Goal: Information Seeking & Learning: Learn about a topic

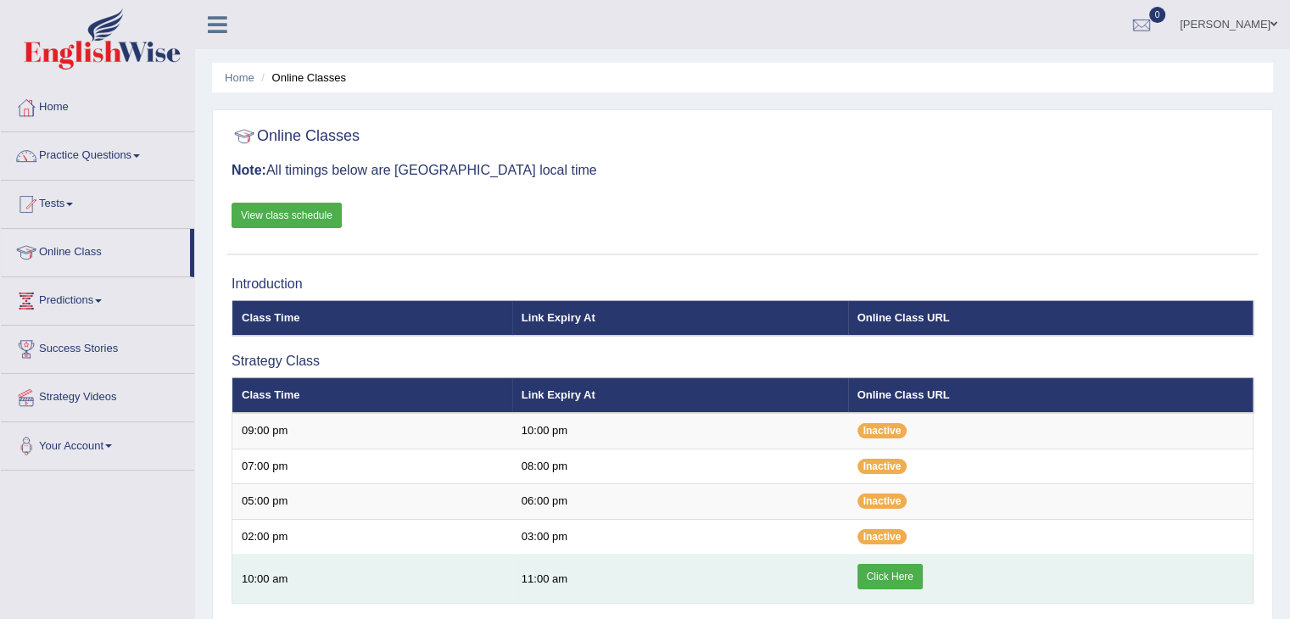
click at [865, 571] on link "Click Here" at bounding box center [890, 576] width 65 height 25
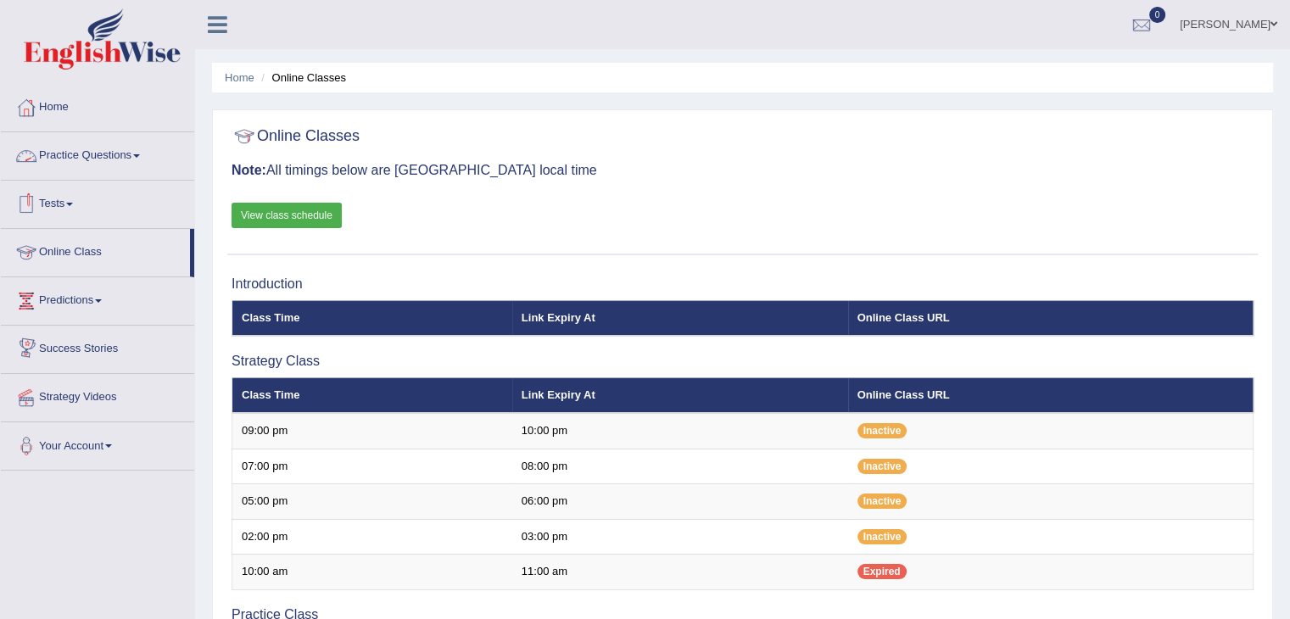
click at [143, 150] on link "Practice Questions" at bounding box center [97, 153] width 193 height 42
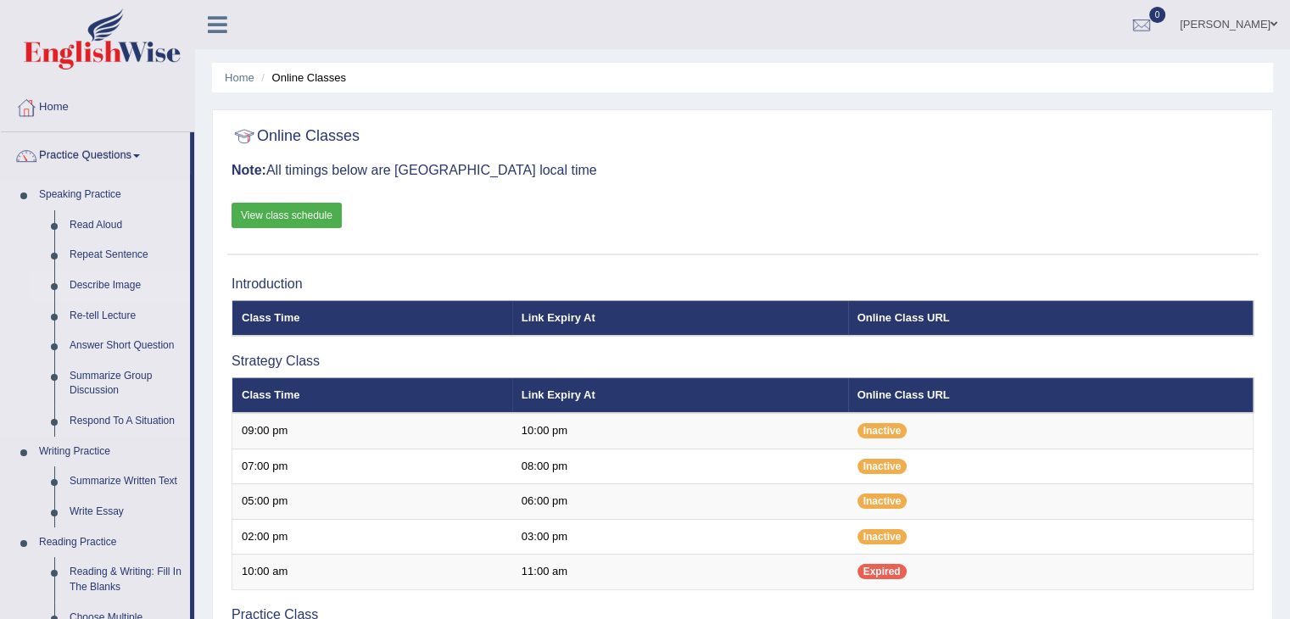
click at [115, 287] on link "Describe Image" at bounding box center [126, 286] width 128 height 31
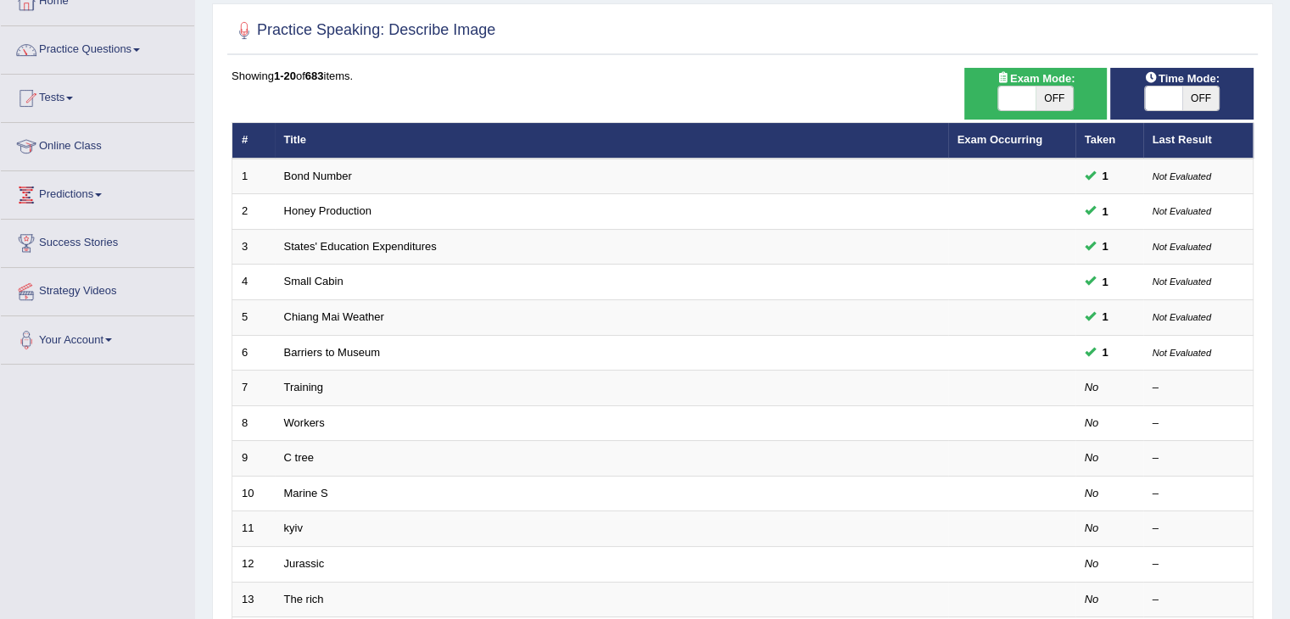
scroll to position [103, 0]
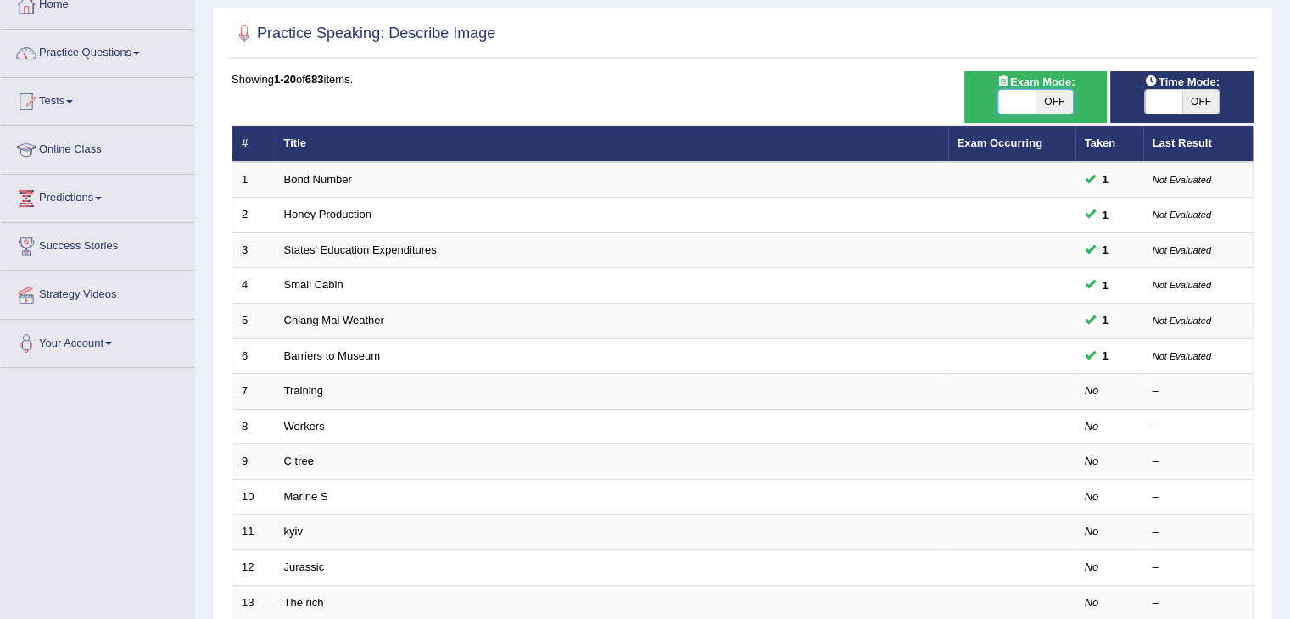
click at [1029, 93] on span at bounding box center [1017, 102] width 37 height 24
checkbox input "true"
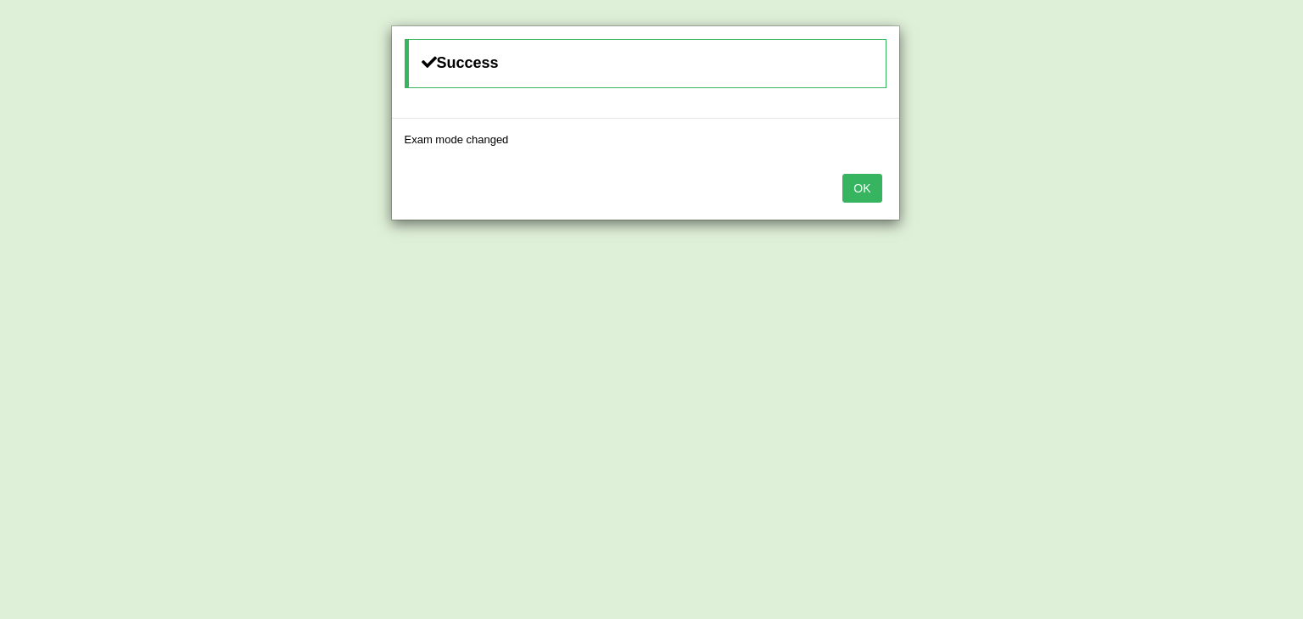
click at [865, 192] on button "OK" at bounding box center [861, 188] width 39 height 29
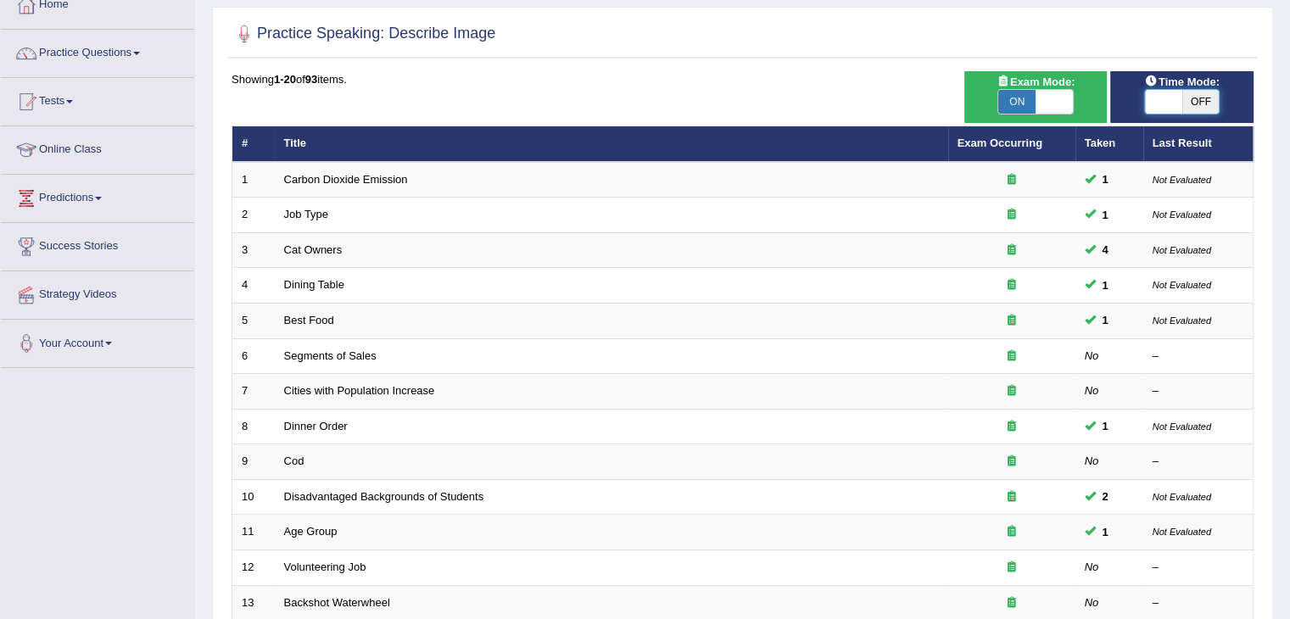
click at [1157, 98] on span at bounding box center [1163, 102] width 37 height 24
checkbox input "true"
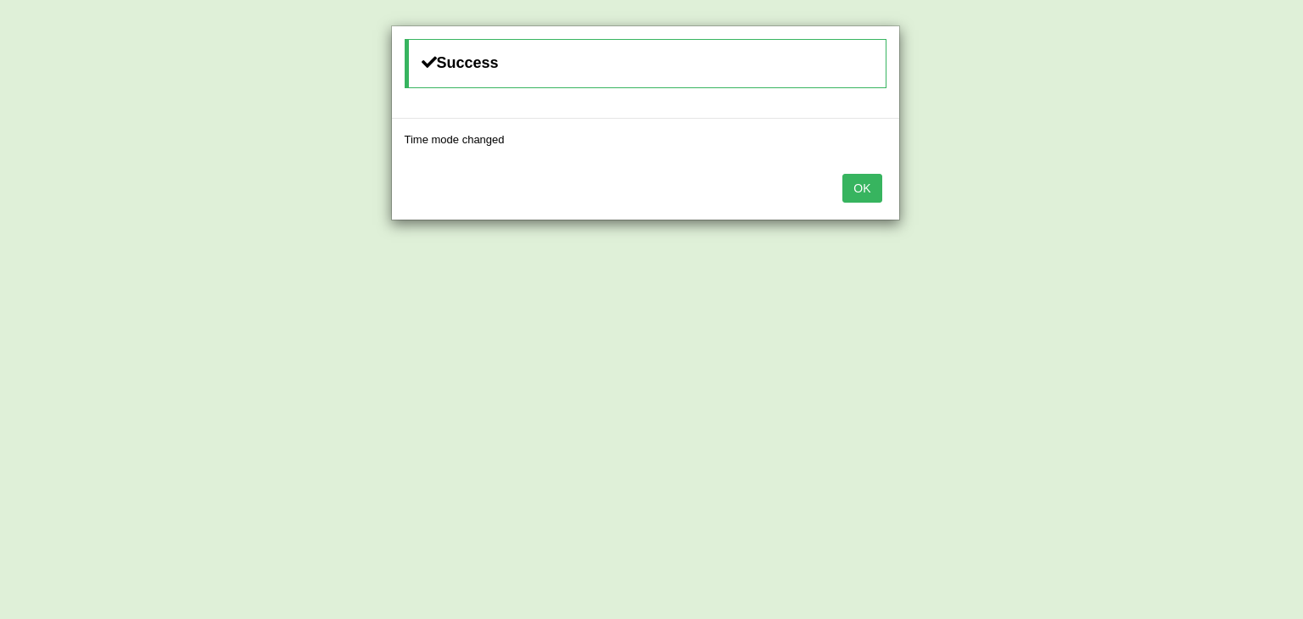
click at [848, 190] on button "OK" at bounding box center [861, 188] width 39 height 29
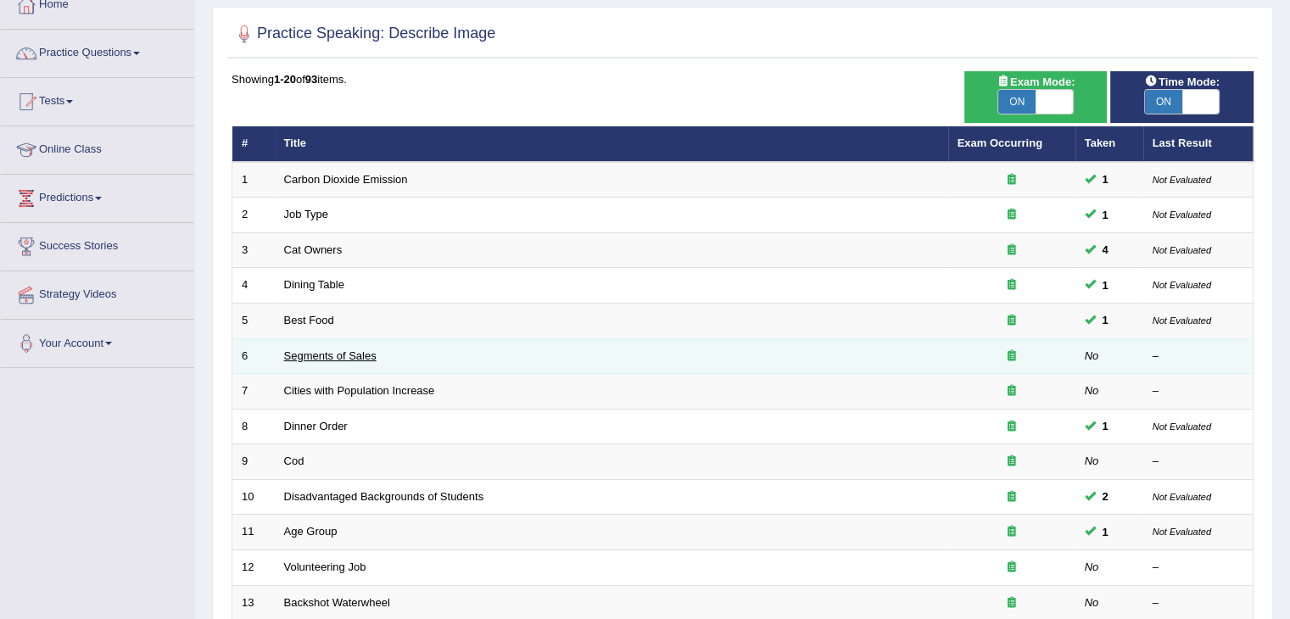
click at [316, 350] on link "Segments of Sales" at bounding box center [330, 356] width 92 height 13
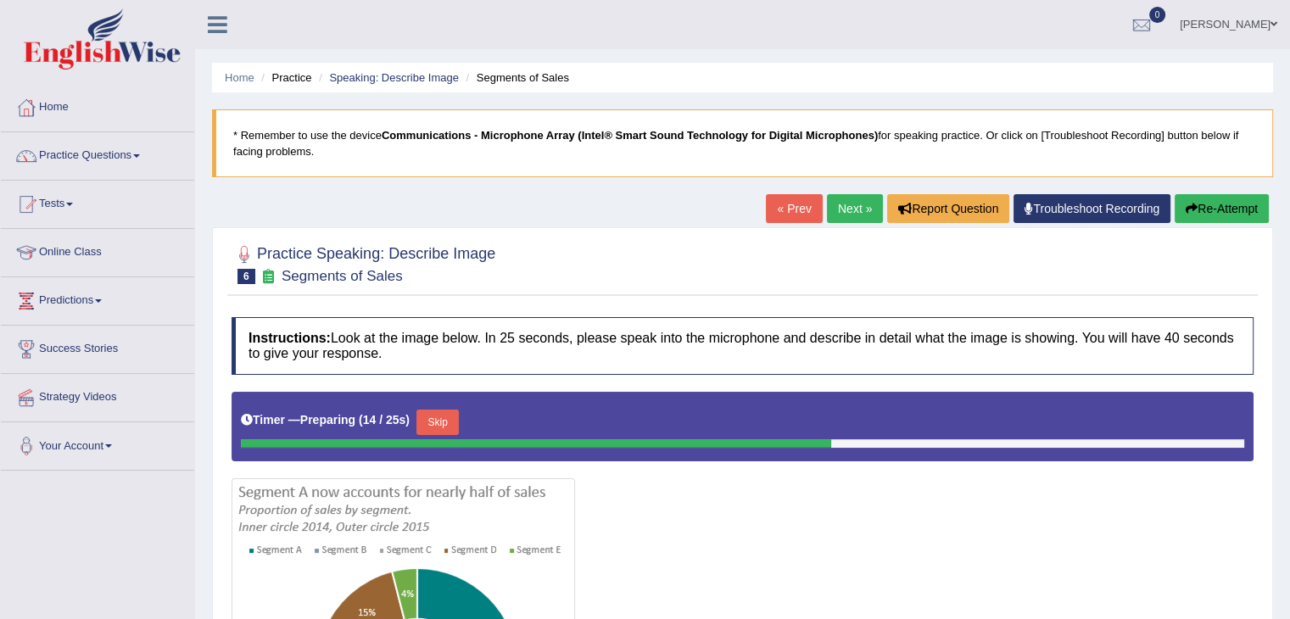
scroll to position [12, 0]
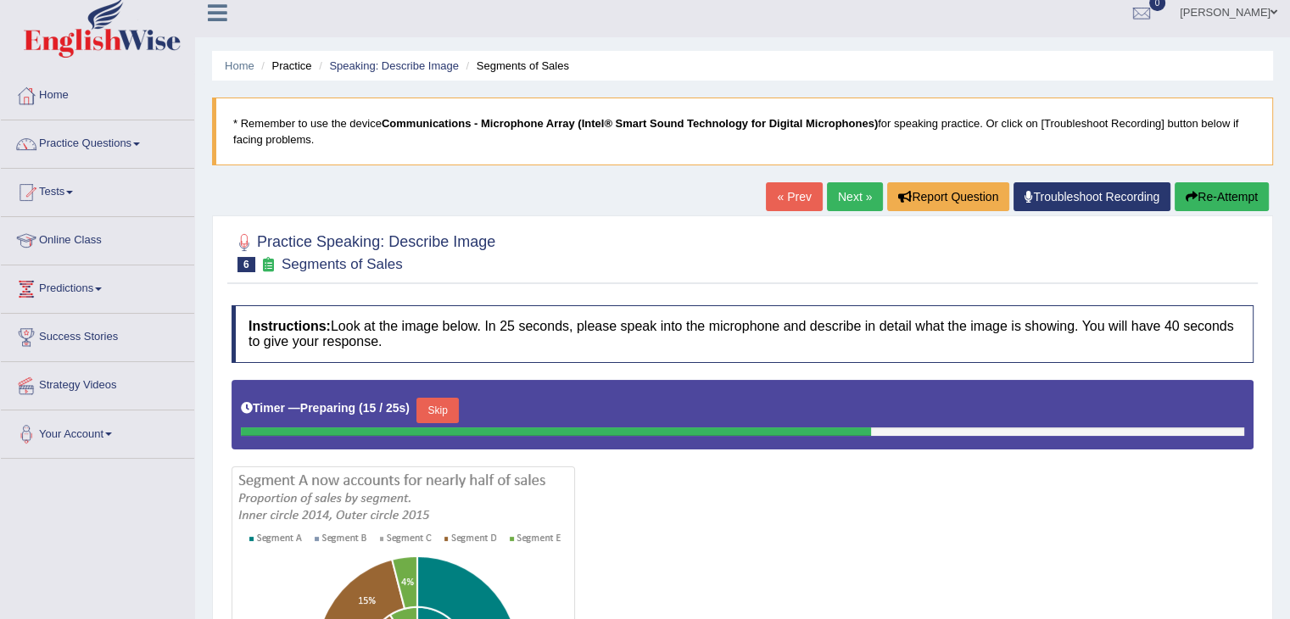
click at [789, 193] on link "« Prev" at bounding box center [794, 196] width 56 height 29
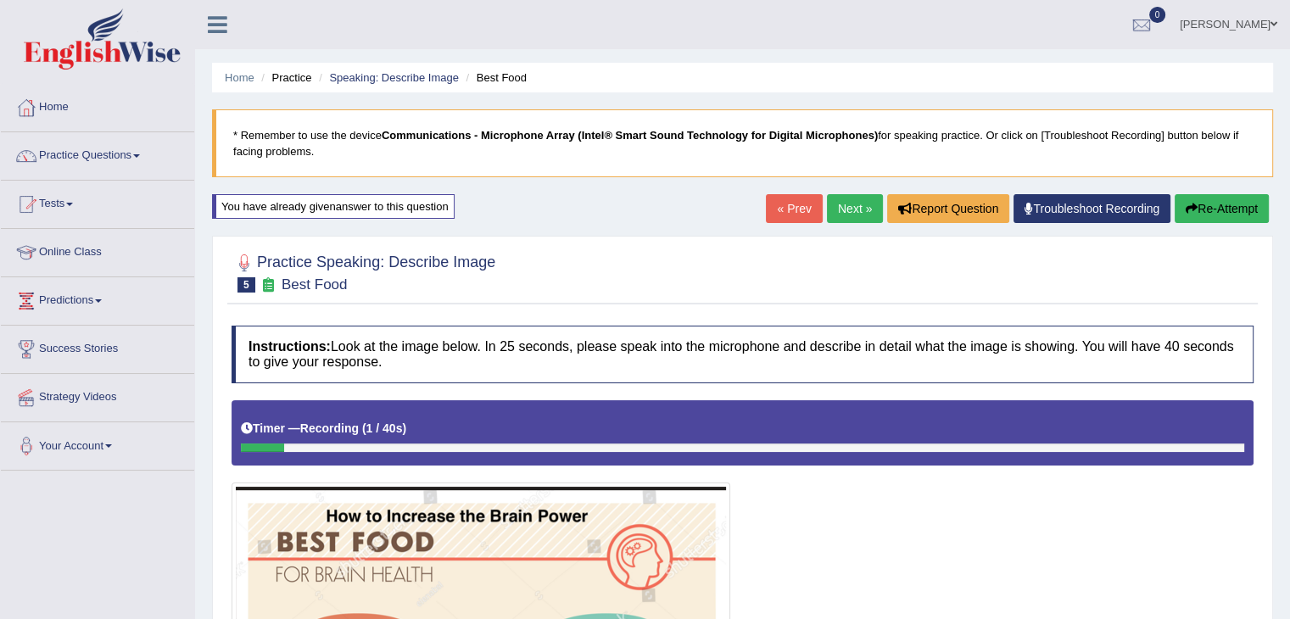
click at [855, 214] on link "Next »" at bounding box center [855, 208] width 56 height 29
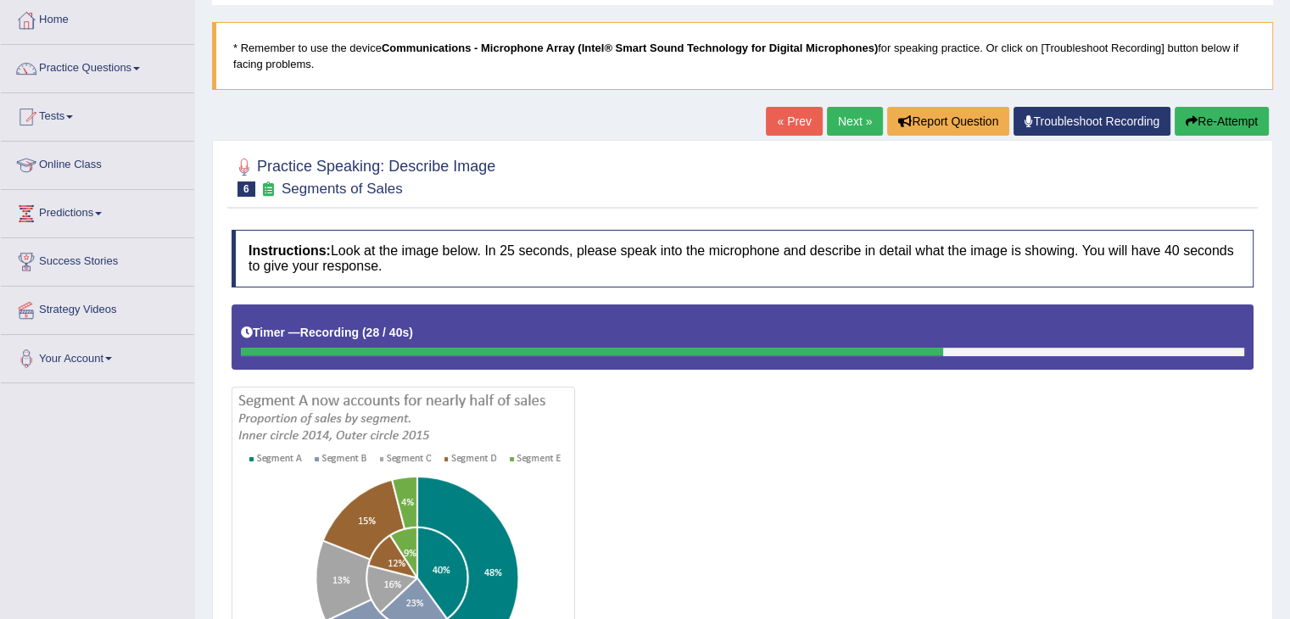
scroll to position [80, 0]
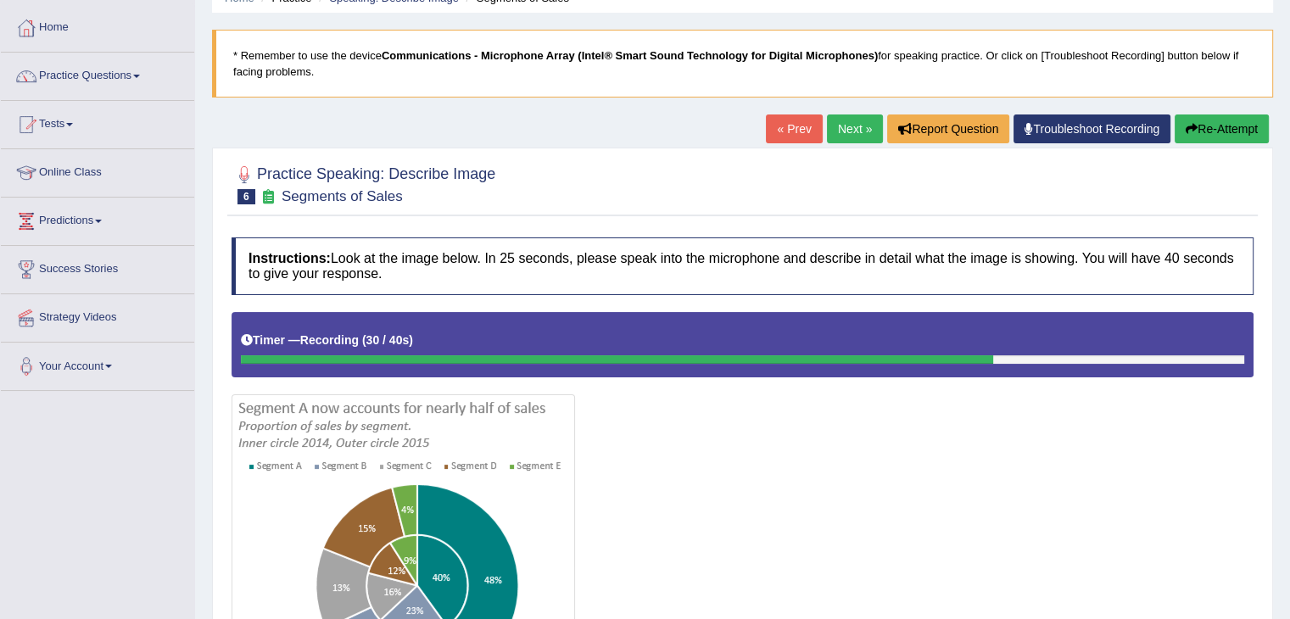
click at [781, 122] on link "« Prev" at bounding box center [794, 129] width 56 height 29
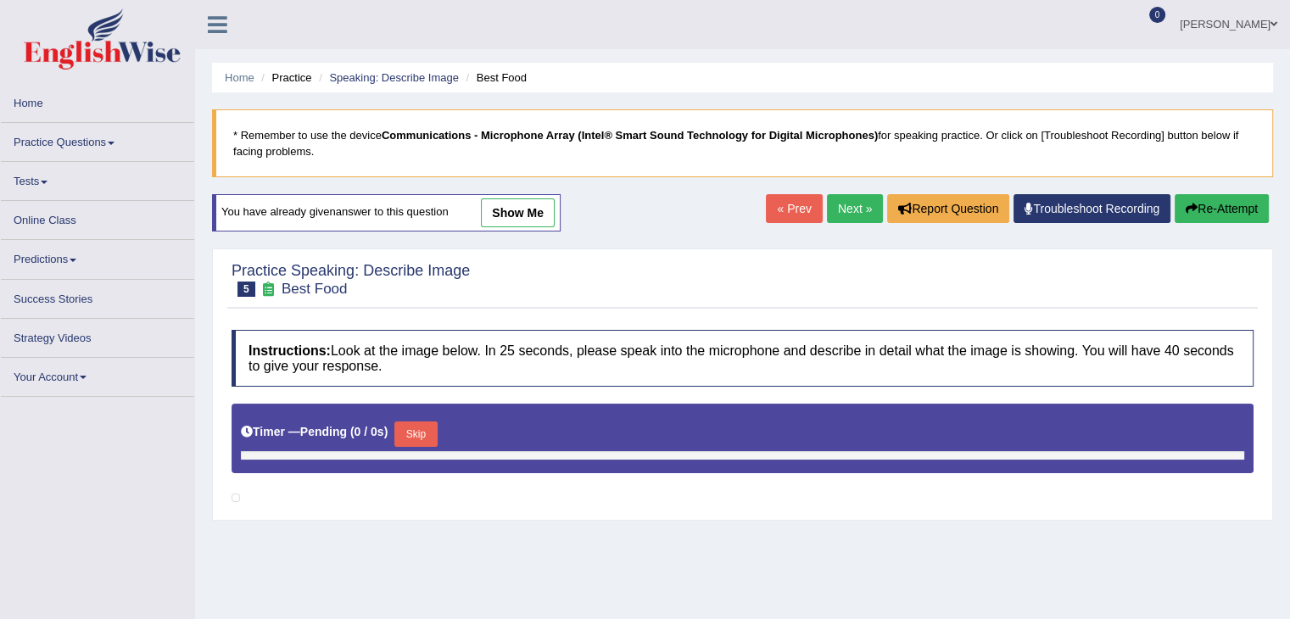
click at [845, 202] on link "Next »" at bounding box center [855, 208] width 56 height 29
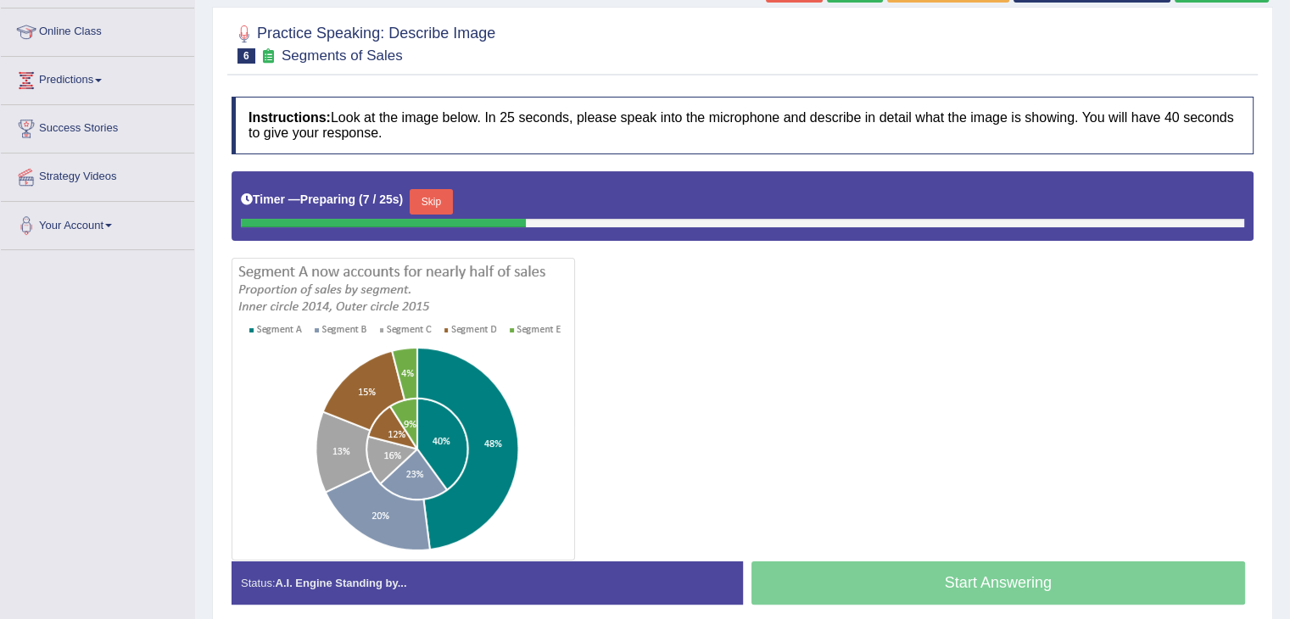
scroll to position [234, 0]
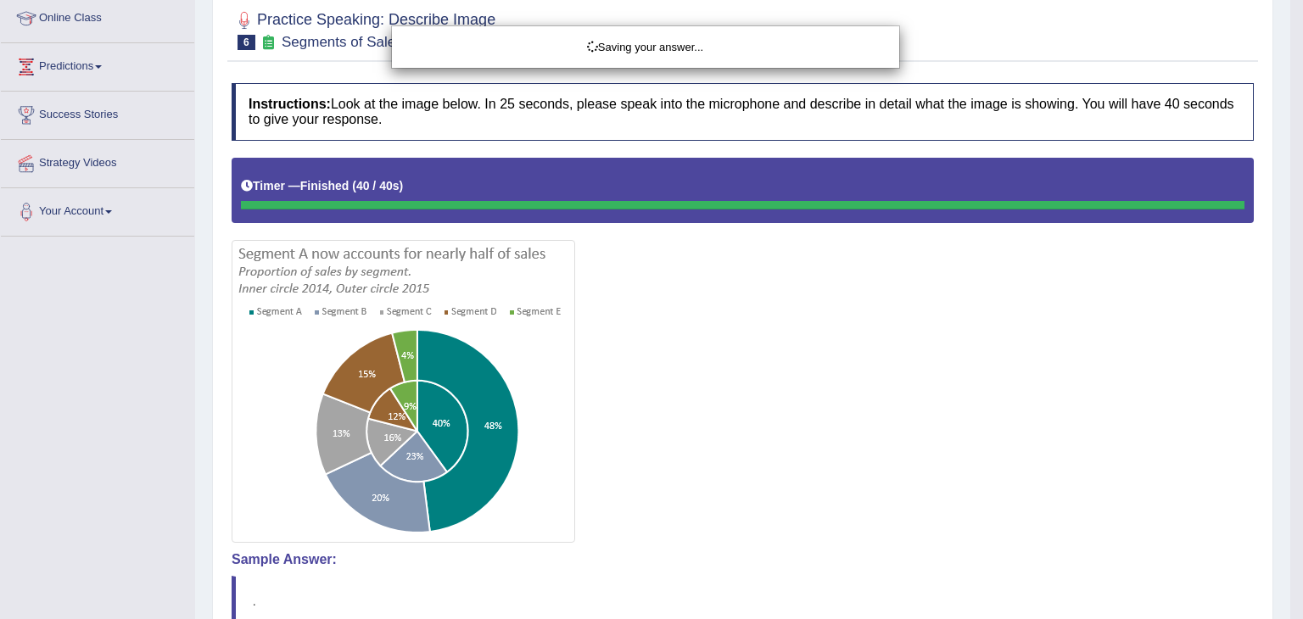
click at [809, 417] on div "Saving your answer..." at bounding box center [651, 309] width 1303 height 619
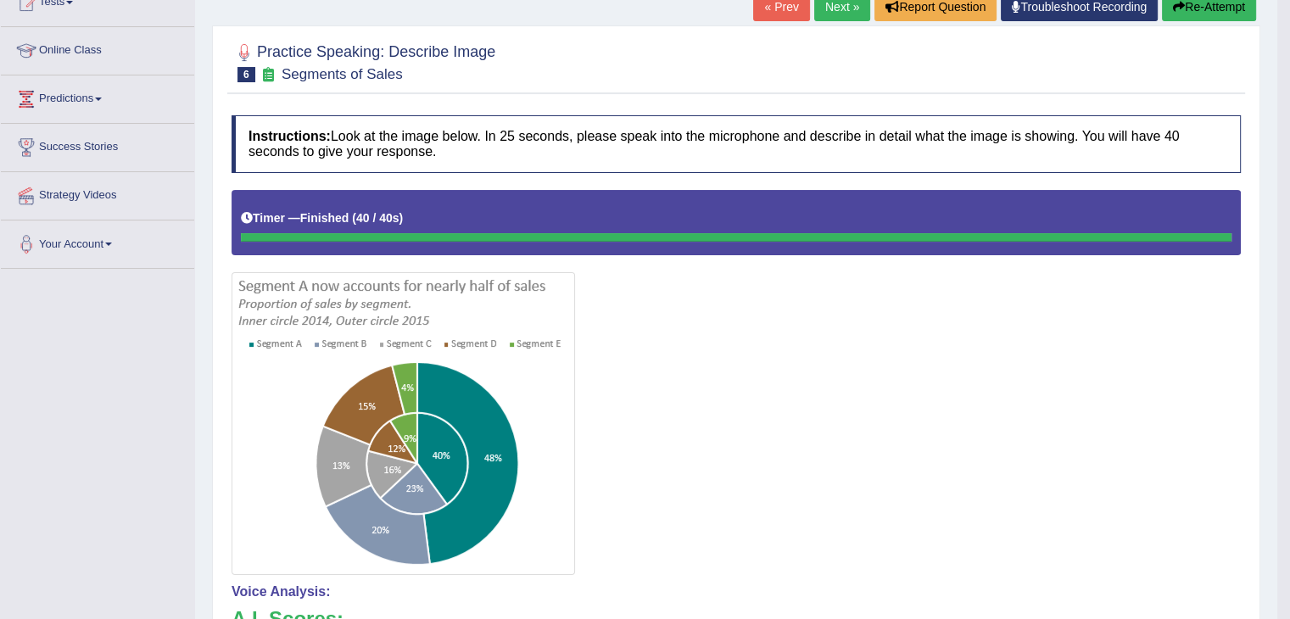
scroll to position [198, 0]
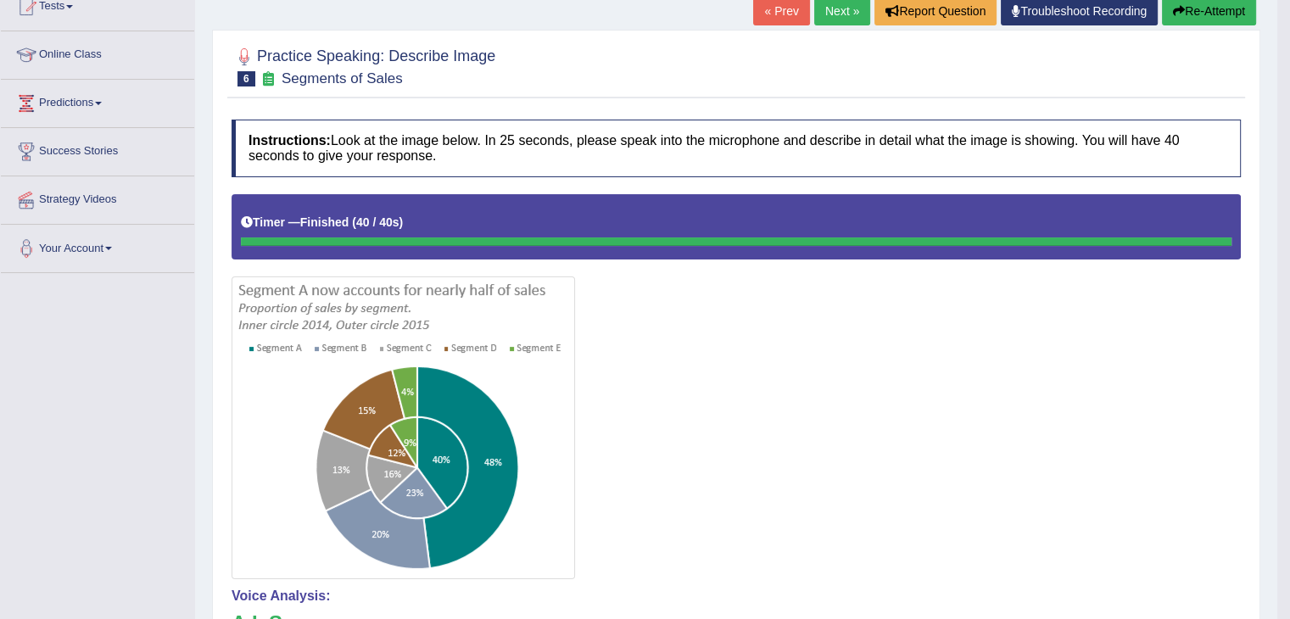
click at [1190, 21] on button "Re-Attempt" at bounding box center [1209, 11] width 94 height 29
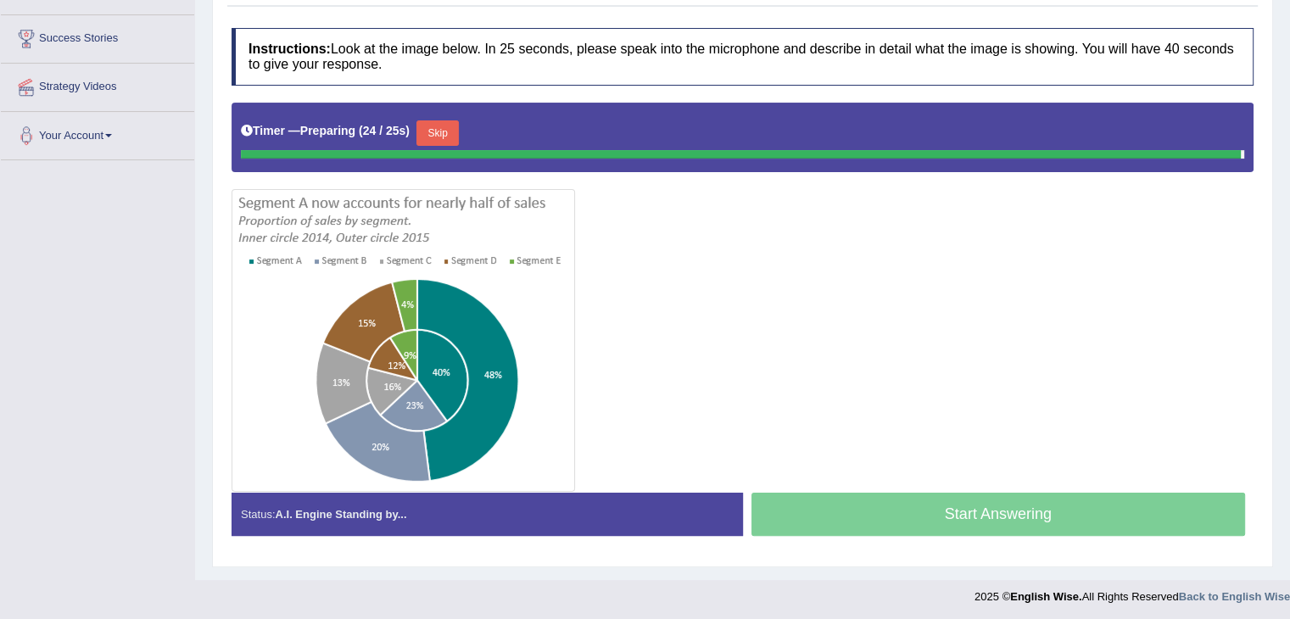
scroll to position [295, 0]
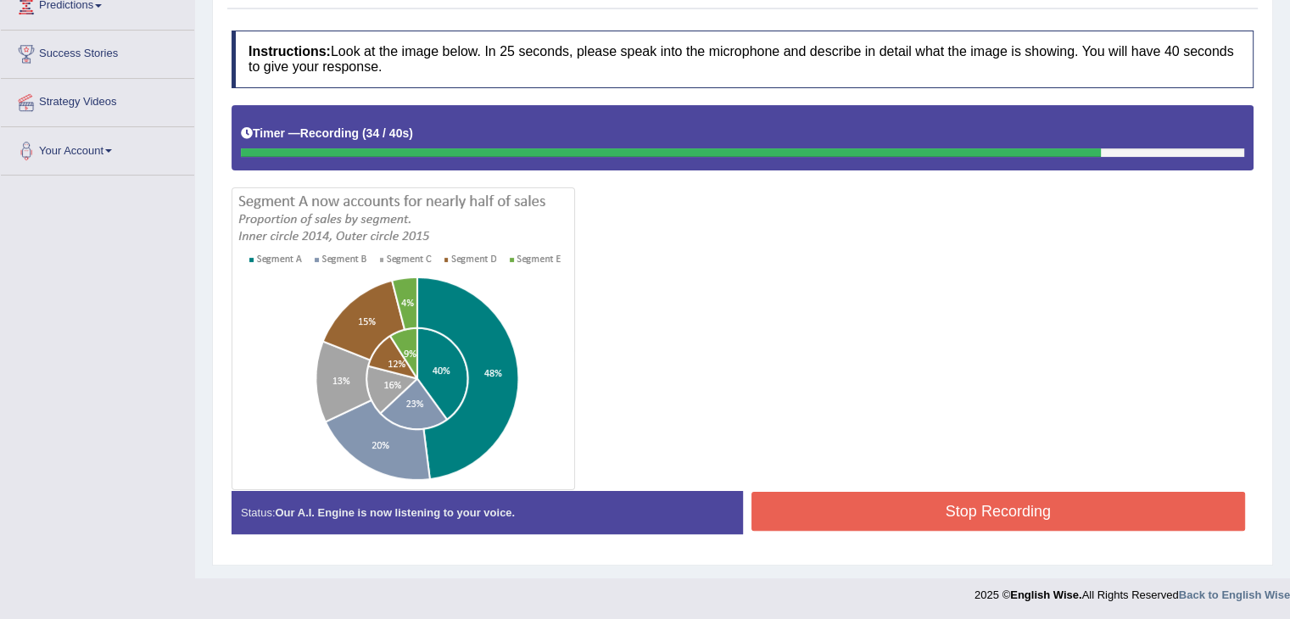
click at [938, 503] on button "Stop Recording" at bounding box center [999, 511] width 495 height 39
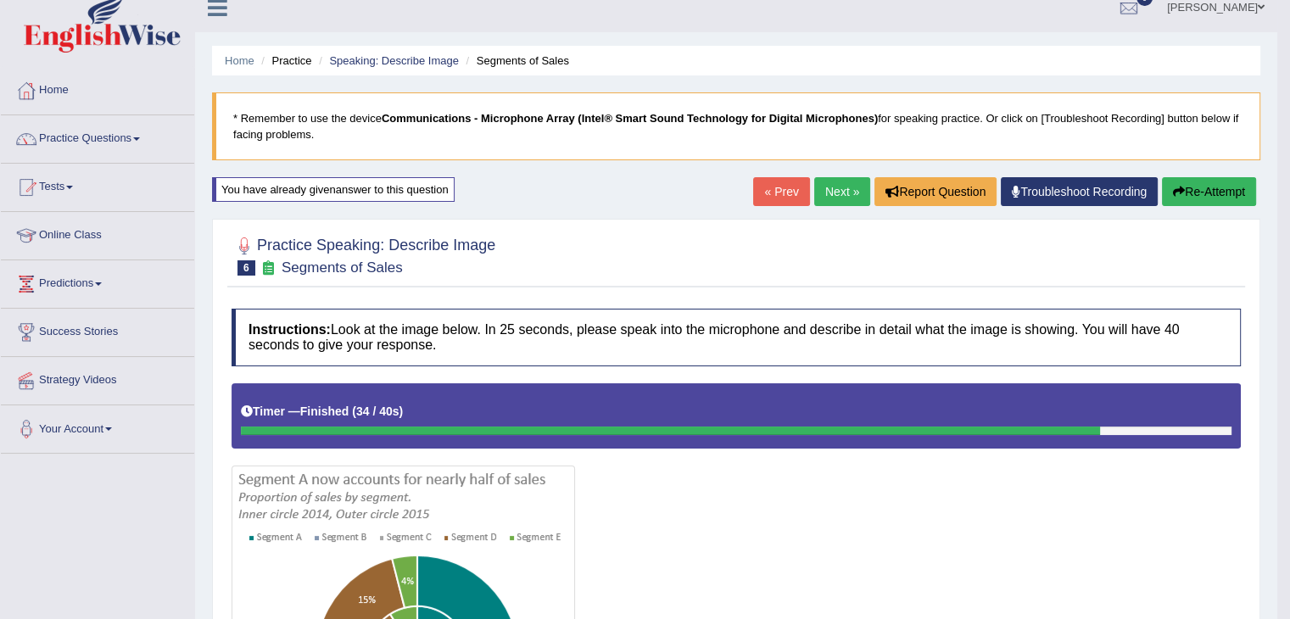
scroll to position [0, 0]
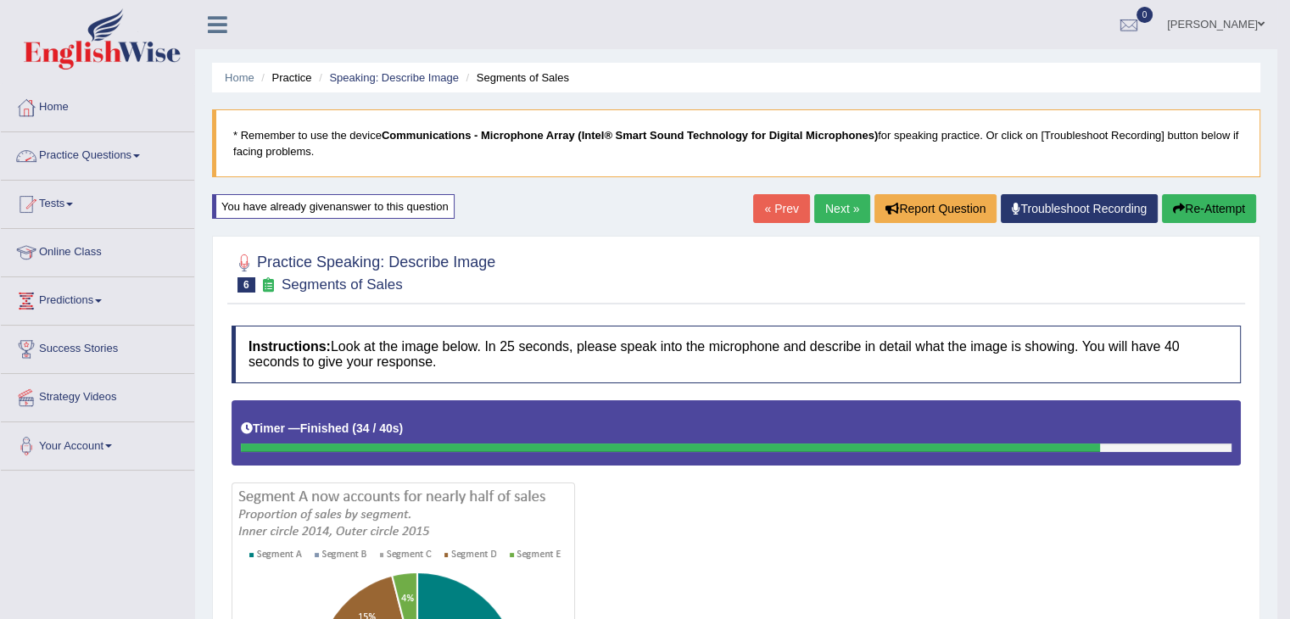
click at [141, 160] on link "Practice Questions" at bounding box center [97, 153] width 193 height 42
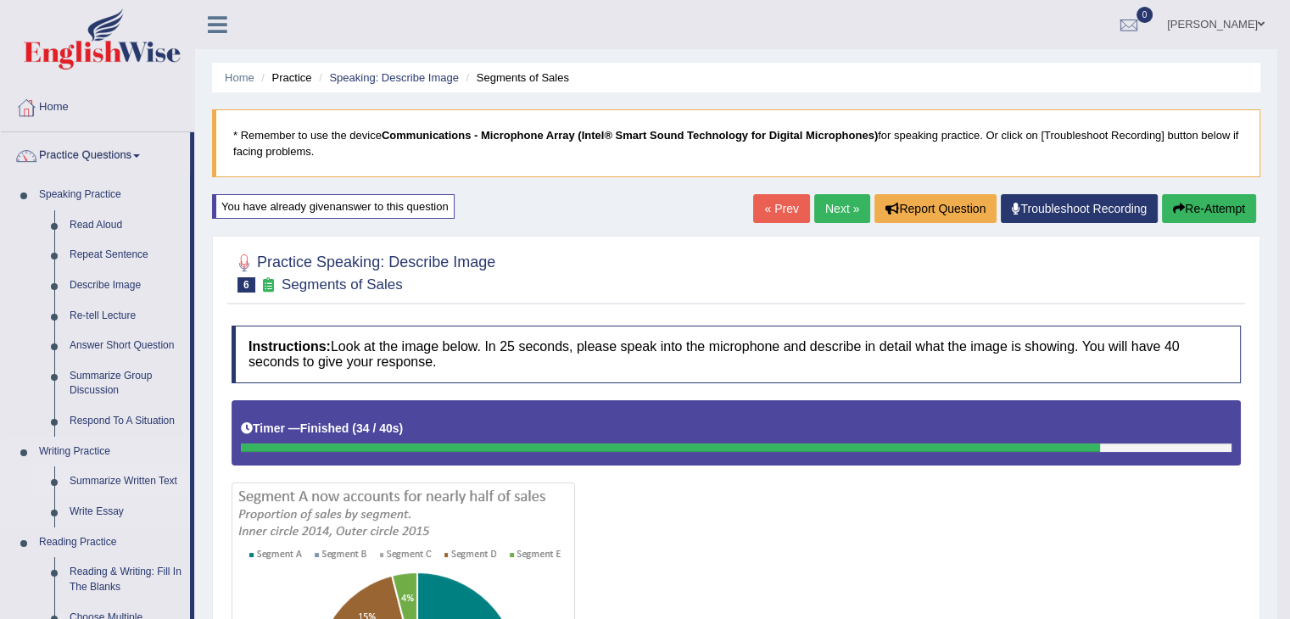
click at [109, 480] on link "Summarize Written Text" at bounding box center [126, 482] width 128 height 31
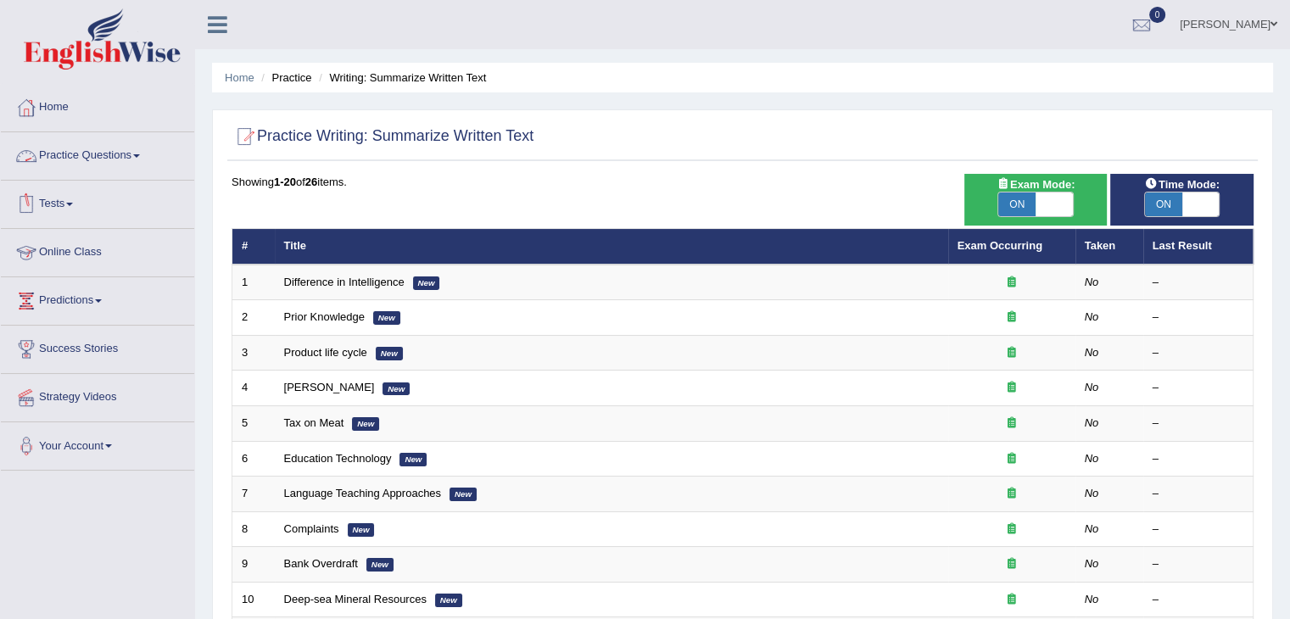
click at [130, 156] on link "Practice Questions" at bounding box center [97, 153] width 193 height 42
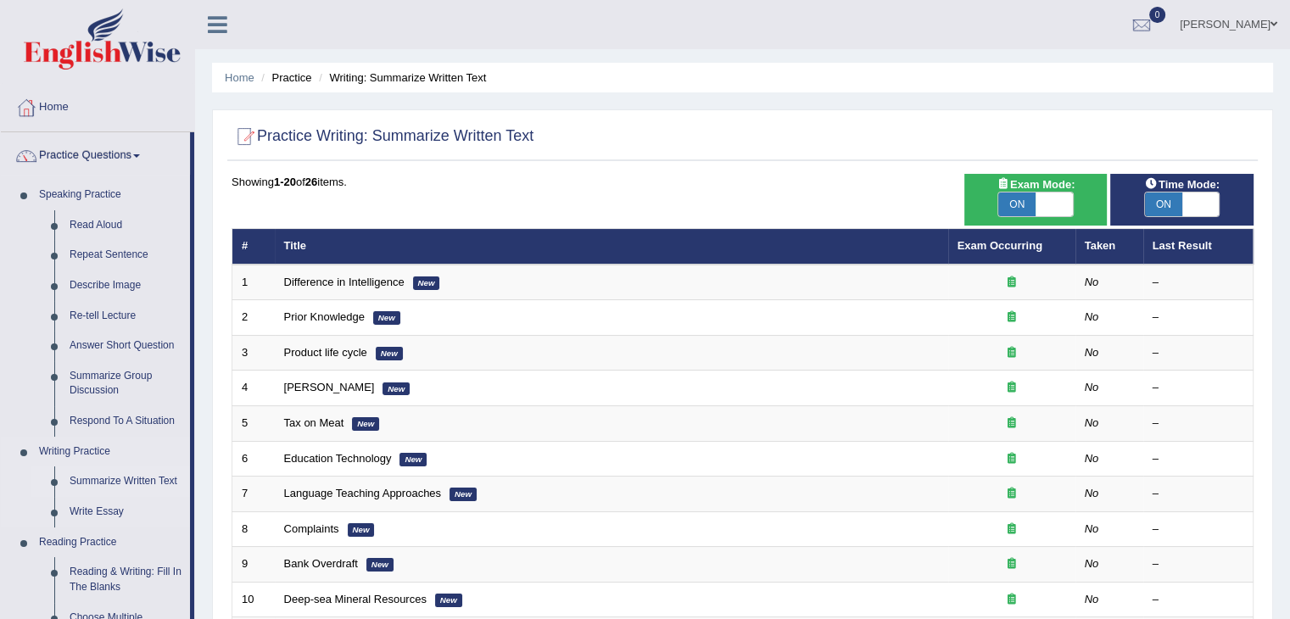
click at [97, 482] on link "Summarize Written Text" at bounding box center [126, 482] width 128 height 31
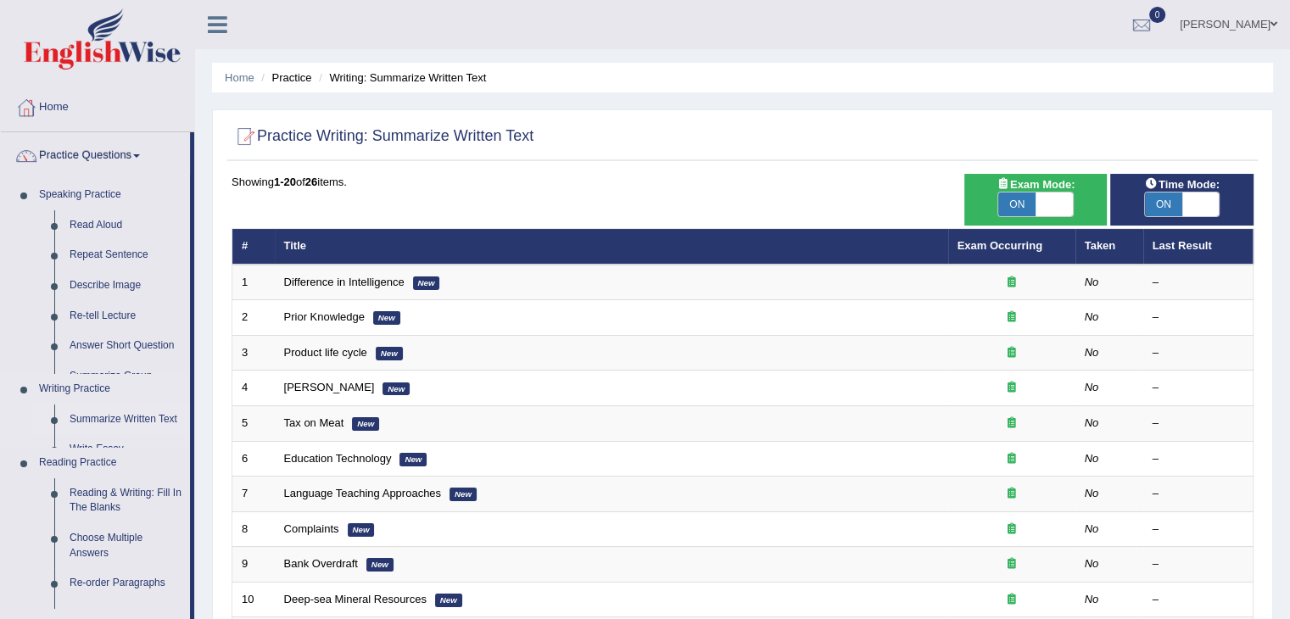
click at [97, 482] on ul "Speaking Practice Read Aloud Repeat Sentence Describe Image Re-tell Lecture Ans…" at bounding box center [95, 506] width 189 height 652
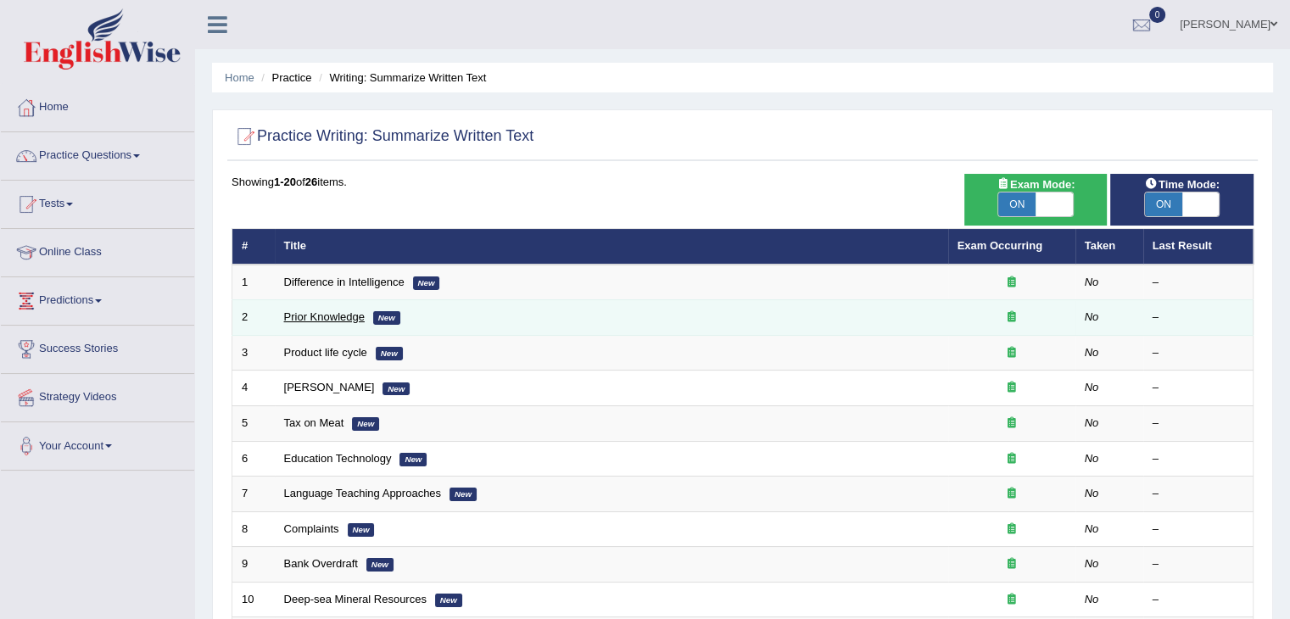
click at [325, 317] on link "Prior Knowledge" at bounding box center [324, 317] width 81 height 13
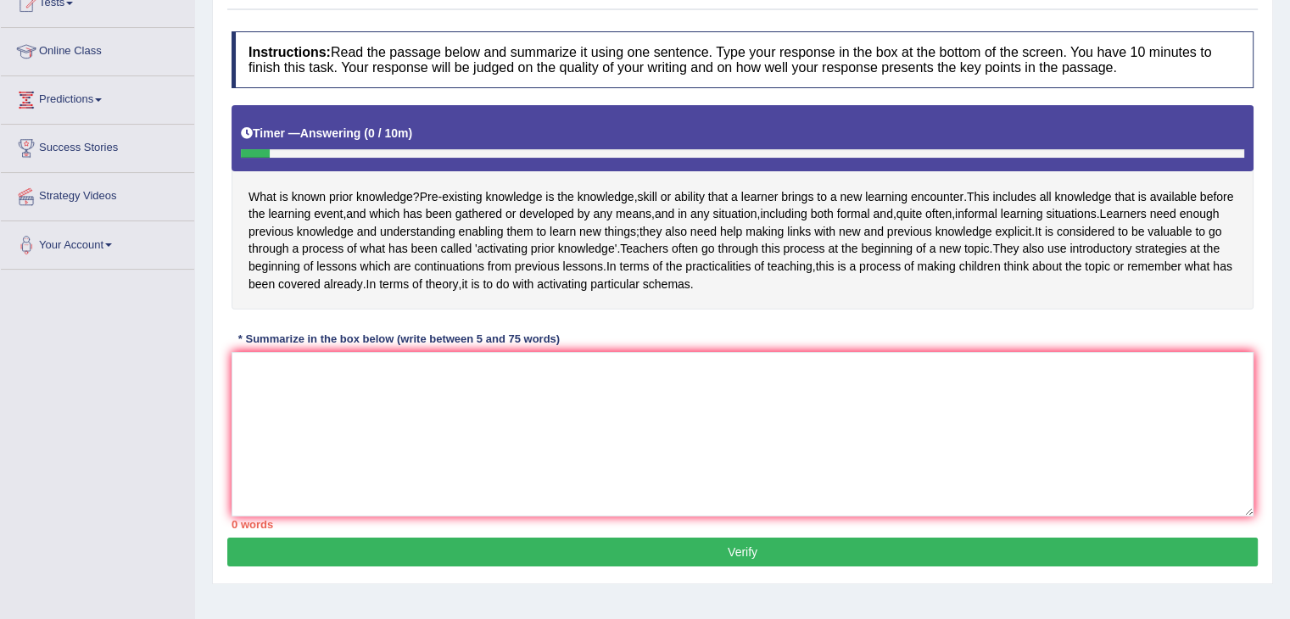
scroll to position [203, 0]
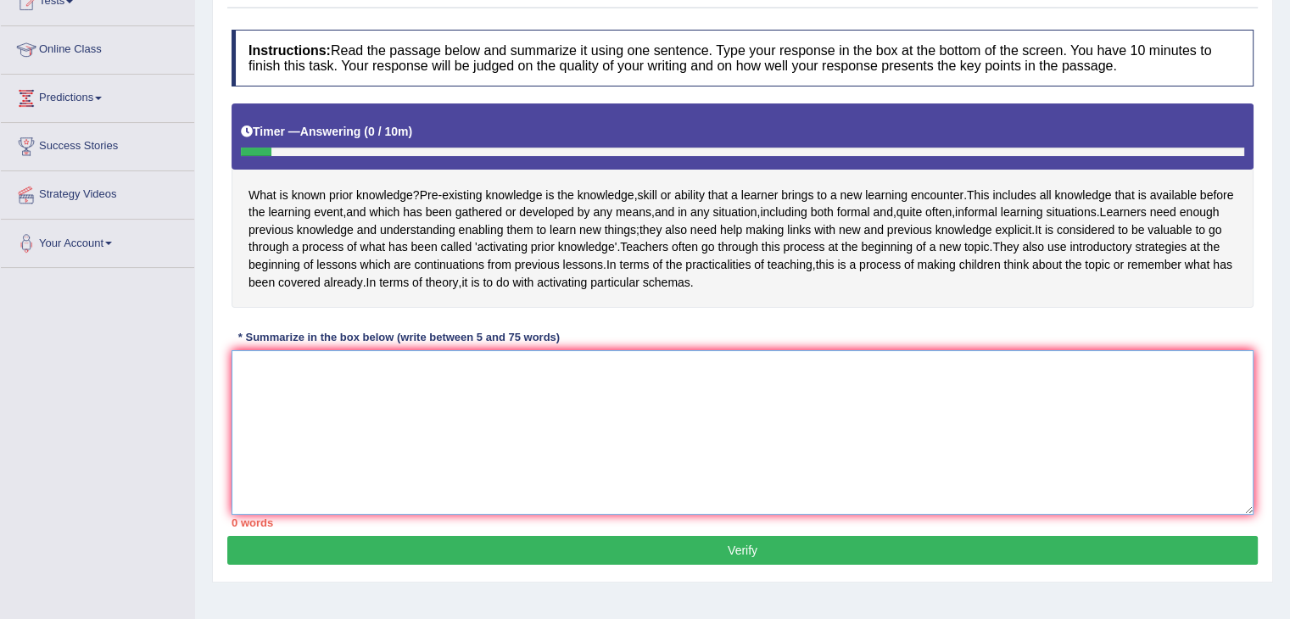
click at [317, 410] on textarea at bounding box center [743, 432] width 1022 height 165
click at [433, 390] on textarea at bounding box center [743, 432] width 1022 height 165
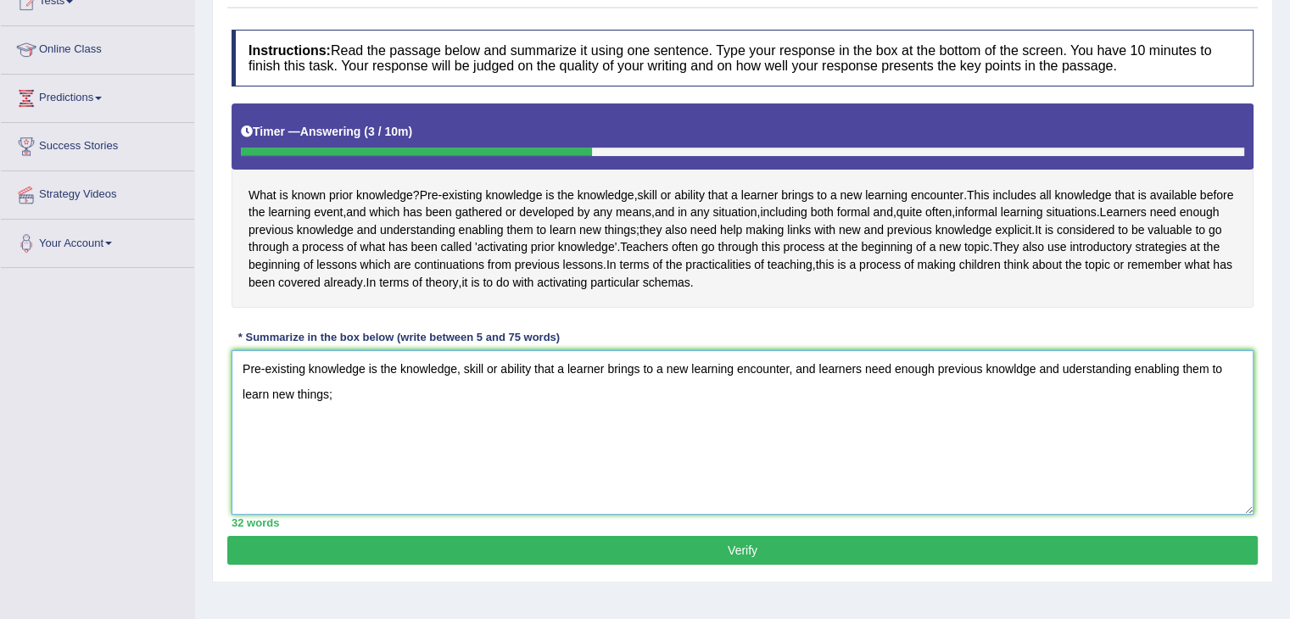
click at [375, 409] on textarea "Pre-existing knowledge is the knowledge, skill or ability that a learner brings…" at bounding box center [743, 432] width 1022 height 165
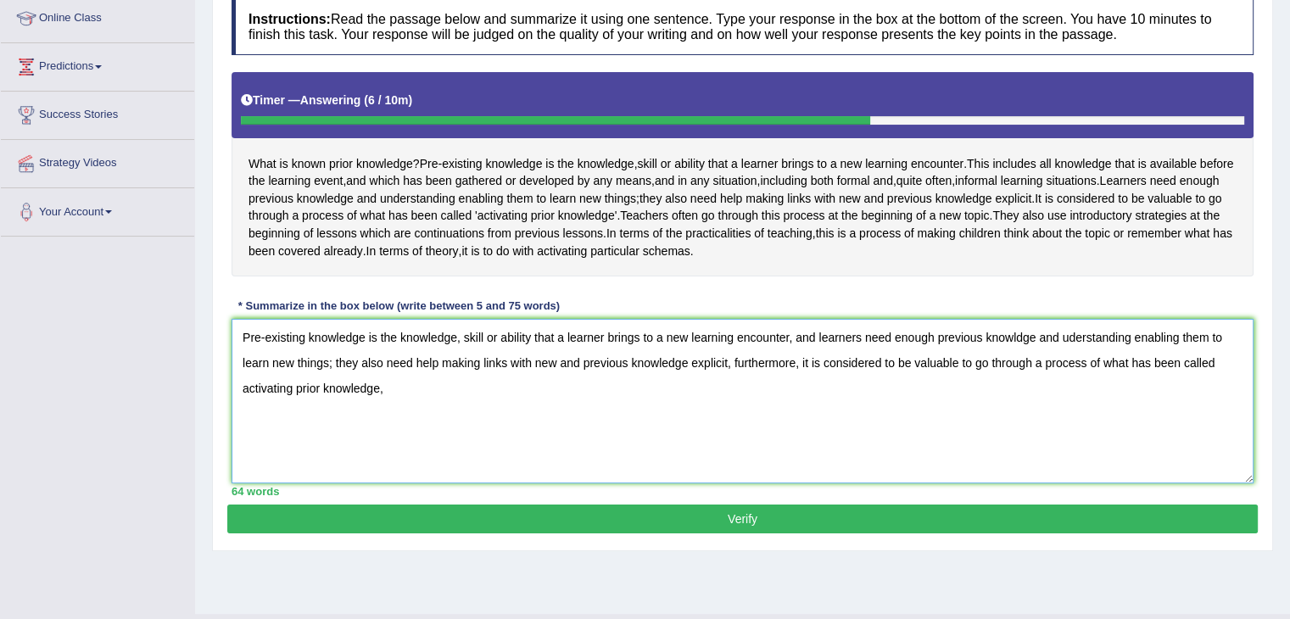
scroll to position [235, 0]
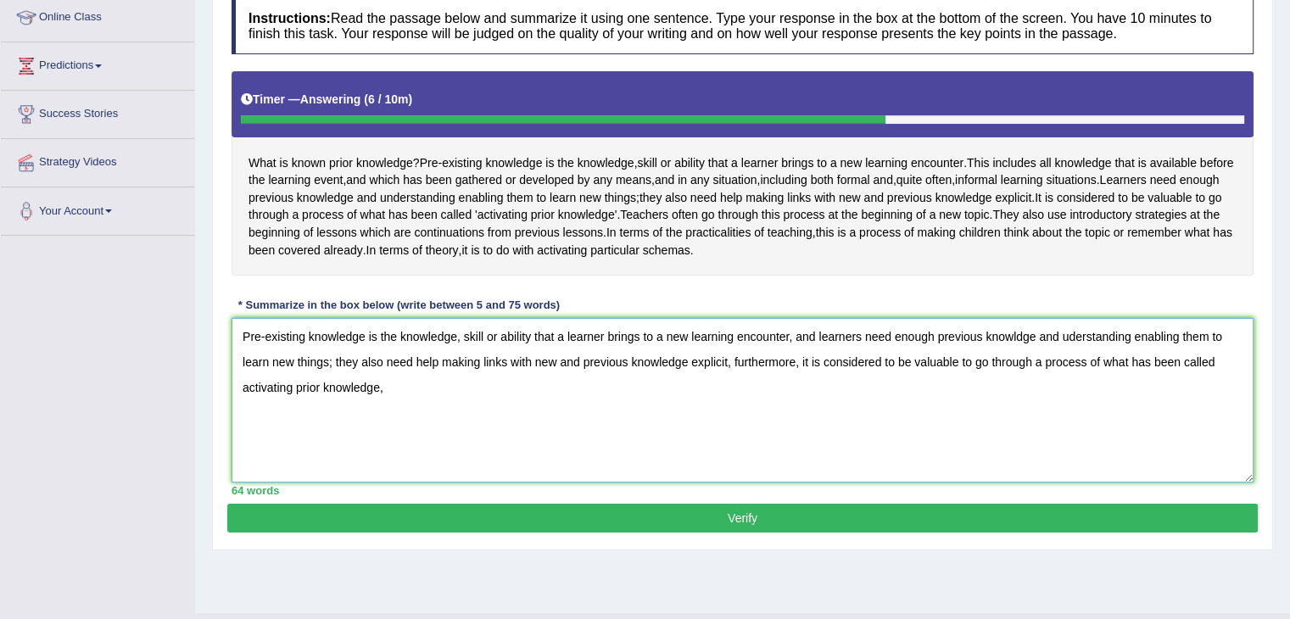
click at [414, 393] on textarea "Pre-existing knowledge is the knowledge, skill or ability that a learner brings…" at bounding box center [743, 400] width 1022 height 165
click at [927, 383] on textarea "Pre-existing knowledge is the knowledge, skill or ability that a learner brings…" at bounding box center [743, 400] width 1022 height 165
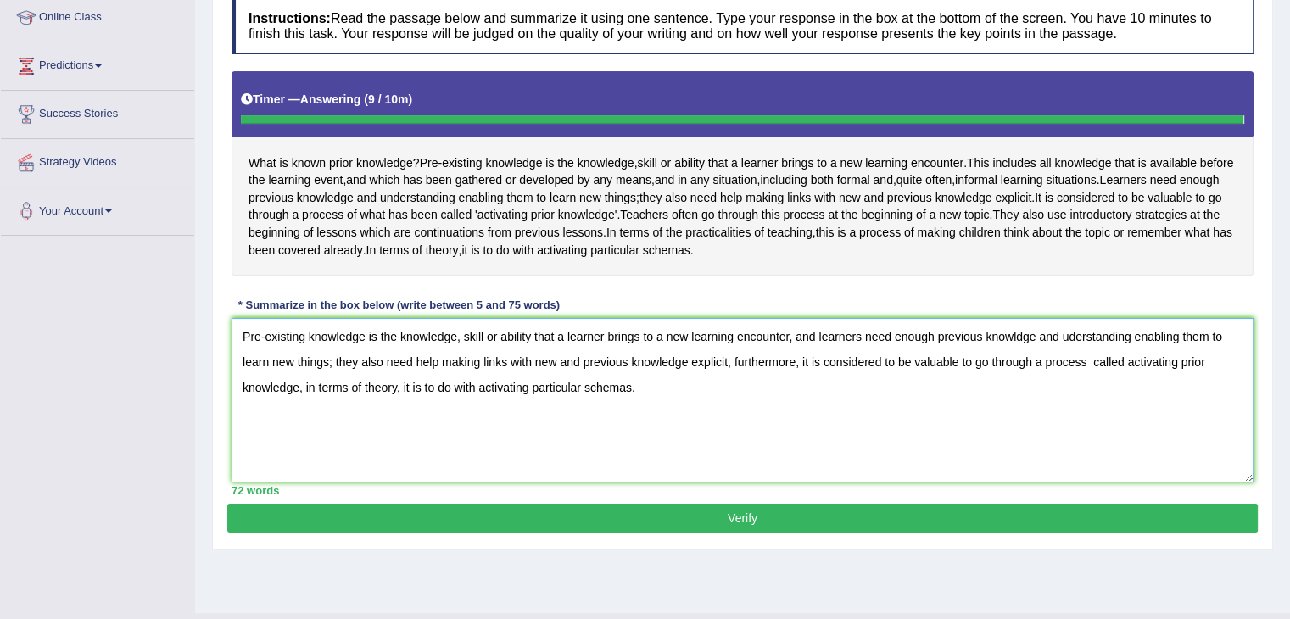
type textarea "Pre-existing knowledge is the knowledge, skill or ability that a learner brings…"
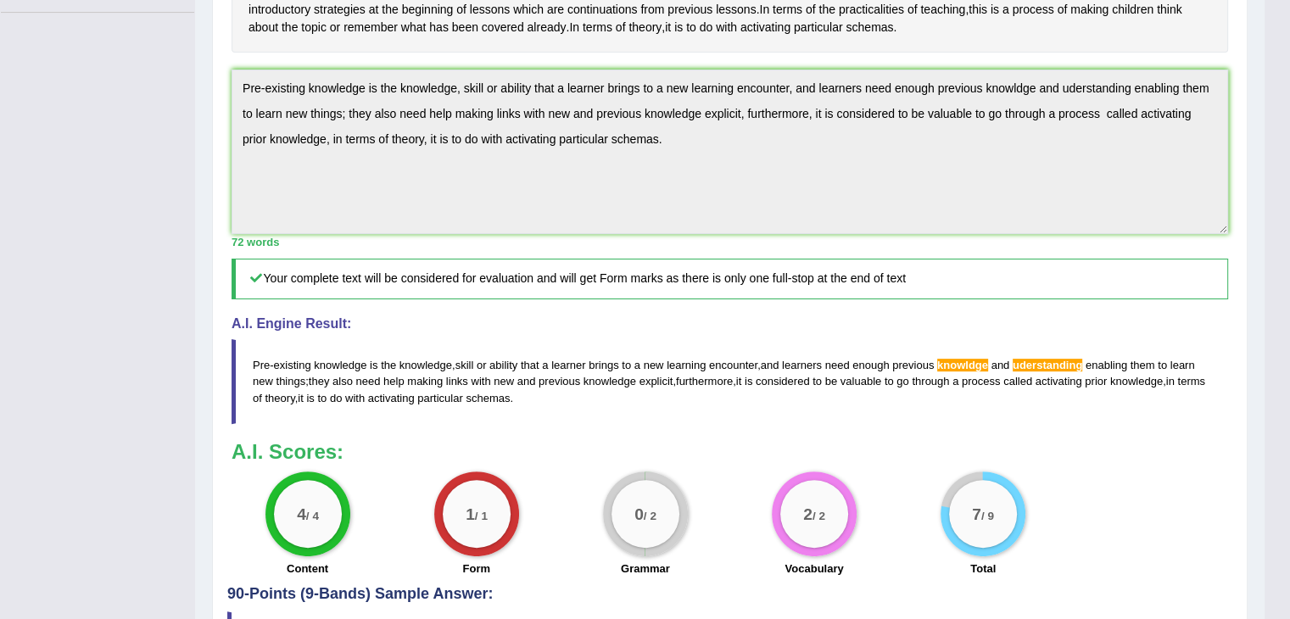
scroll to position [456, 0]
